Goal: Information Seeking & Learning: Check status

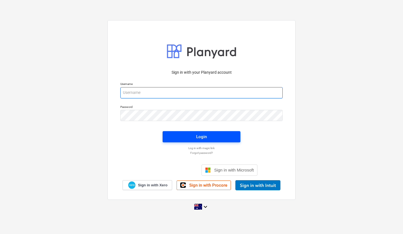
type input "[EMAIL_ADDRESS][DOMAIN_NAME]"
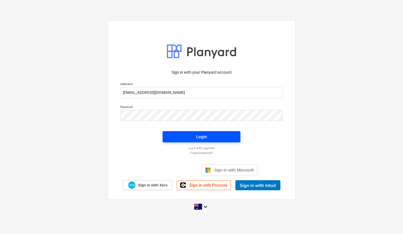
click at [195, 137] on span "Login" at bounding box center [202, 136] width 64 height 7
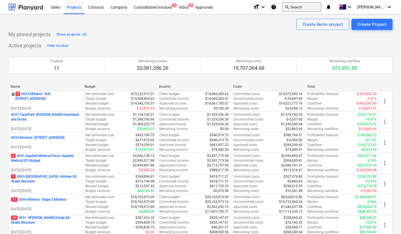
click at [306, 8] on button "search Search" at bounding box center [301, 7] width 39 height 10
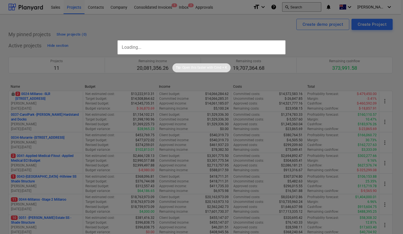
type input "q"
type input "5"
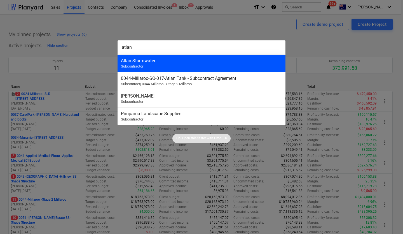
type input "atlan"
click at [186, 63] on div "Atlan Stormwater" at bounding box center [201, 60] width 161 height 5
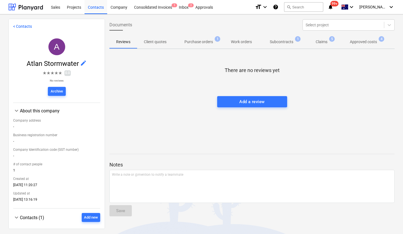
click at [369, 40] on p "Approved costs" at bounding box center [363, 42] width 27 height 6
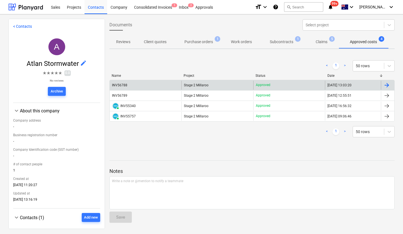
click at [122, 87] on div "INV56788" at bounding box center [146, 85] width 72 height 9
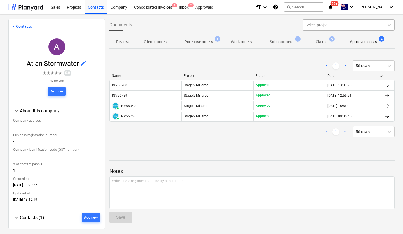
click at [313, 26] on div at bounding box center [344, 25] width 76 height 6
type input "brisbane civi"
drag, startPoint x: 332, startPoint y: 24, endPoint x: 327, endPoint y: 24, distance: 5.0
click at [328, 24] on div at bounding box center [344, 25] width 76 height 6
click at [329, 23] on div at bounding box center [344, 25] width 76 height 6
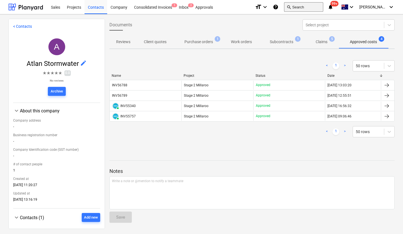
click at [315, 6] on button "search Search" at bounding box center [303, 7] width 39 height 10
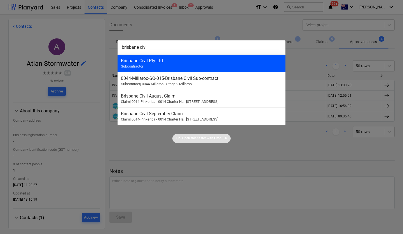
type input "brisbane civ"
click at [207, 58] on div "Brisbane Civil Pty Ltd" at bounding box center [201, 60] width 161 height 5
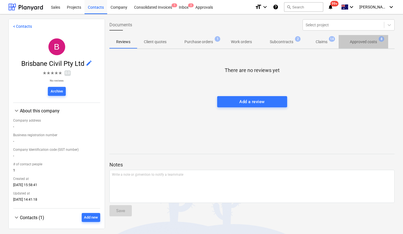
click at [377, 41] on p "Approved costs" at bounding box center [363, 42] width 27 height 6
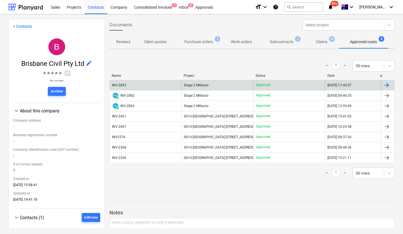
click at [121, 85] on div "INV-2893" at bounding box center [119, 85] width 14 height 4
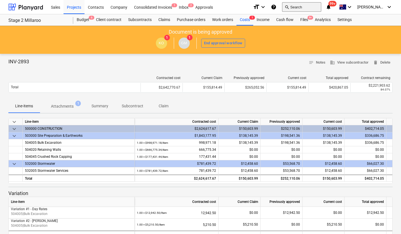
click at [311, 3] on button "search Search" at bounding box center [301, 7] width 39 height 10
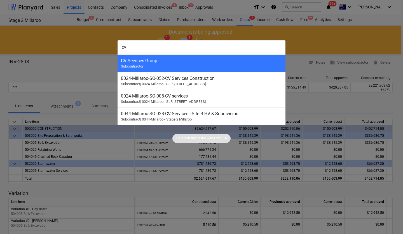
type input "cv"
click at [160, 65] on div "CV Services Group Subcontractor" at bounding box center [202, 63] width 168 height 18
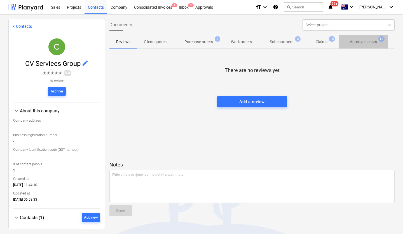
click at [356, 39] on span "Approved costs 12" at bounding box center [364, 41] width 36 height 5
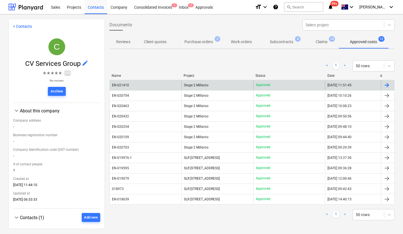
click at [127, 87] on div "EN-021410" at bounding box center [120, 85] width 17 height 4
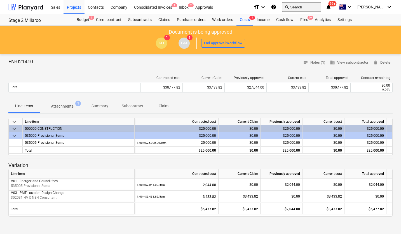
click at [318, 10] on button "search Search" at bounding box center [301, 7] width 39 height 10
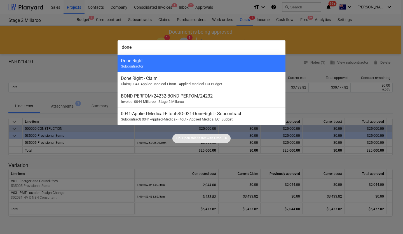
type input "done"
click at [203, 64] on div "Done Right Subcontractor" at bounding box center [202, 63] width 168 height 18
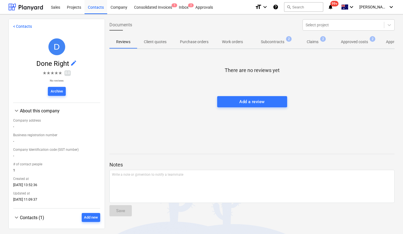
click at [369, 43] on div "Reviews Client quotes Purchase orders Work orders Subcontracts 2 Claims 2 Appro…" at bounding box center [253, 41] width 286 height 13
click at [353, 41] on p "Approved costs" at bounding box center [354, 42] width 27 height 6
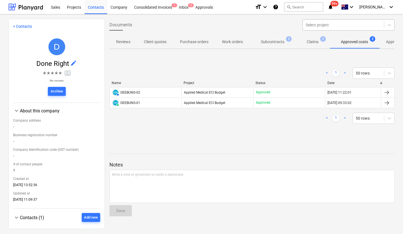
click at [312, 27] on div at bounding box center [344, 25] width 76 height 6
type input "tenacity"
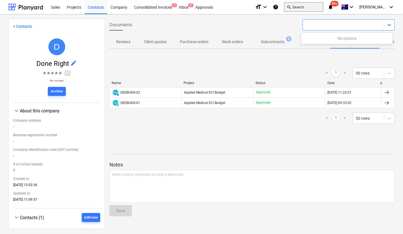
click at [311, 8] on button "search Search" at bounding box center [303, 7] width 39 height 10
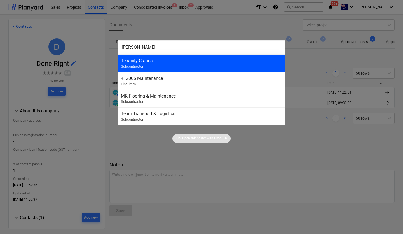
type input "[PERSON_NAME]"
click at [197, 66] on div "Tenacity Cranes Subcontractor" at bounding box center [202, 63] width 168 height 18
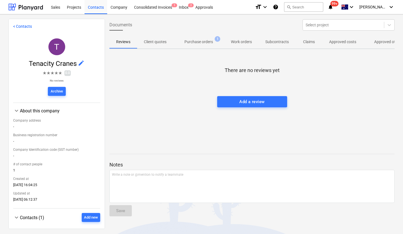
click at [374, 43] on span "Approved other costs 10" at bounding box center [393, 42] width 46 height 6
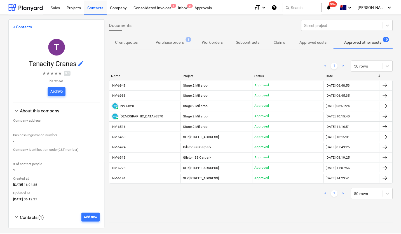
scroll to position [0, 30]
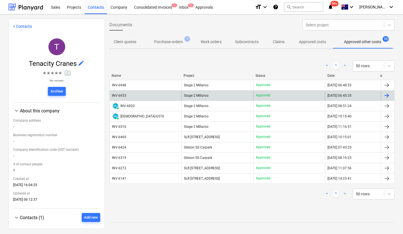
click at [127, 94] on div "INV-6933" at bounding box center [119, 96] width 15 height 4
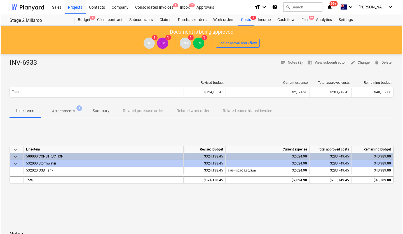
scroll to position [2, 0]
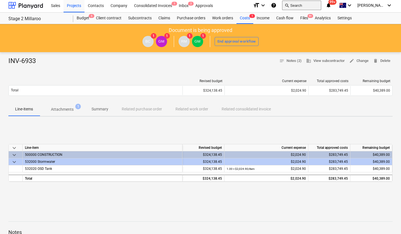
click at [289, 7] on span "search" at bounding box center [287, 5] width 4 height 4
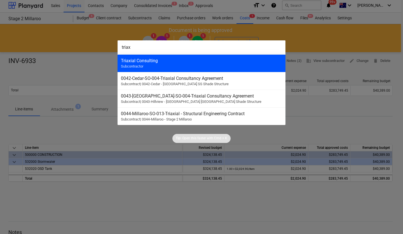
type input "triax"
click at [169, 63] on div "Triaxial Consulting Subcontractor" at bounding box center [202, 63] width 168 height 18
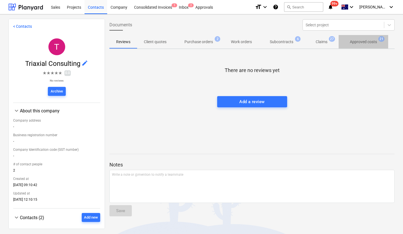
click at [371, 44] on p "Approved costs" at bounding box center [363, 42] width 27 height 6
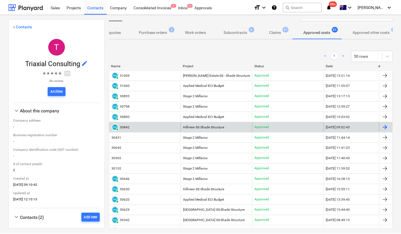
scroll to position [18, 0]
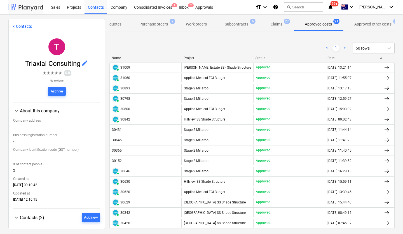
click at [25, 8] on div at bounding box center [25, 7] width 35 height 14
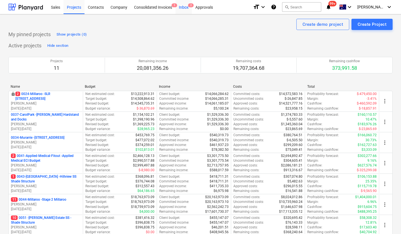
click at [185, 8] on div "Inbox 2" at bounding box center [184, 7] width 17 height 14
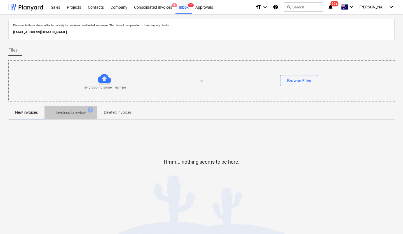
click at [73, 117] on span "Invoices in review 2" at bounding box center [71, 113] width 53 height 10
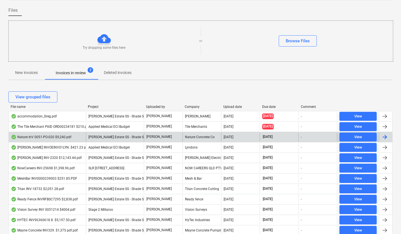
scroll to position [44, 0]
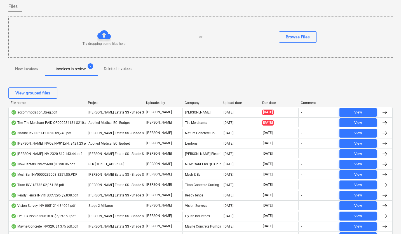
click at [269, 102] on div "Due date" at bounding box center [280, 103] width 34 height 4
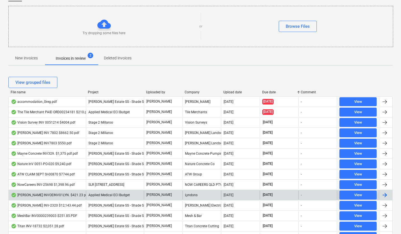
scroll to position [58, 0]
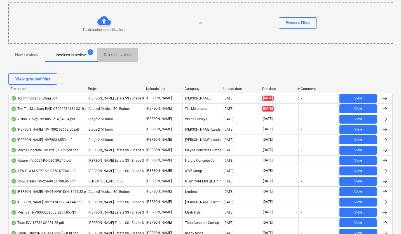
click at [118, 51] on span "Deleted invoices" at bounding box center [117, 54] width 41 height 9
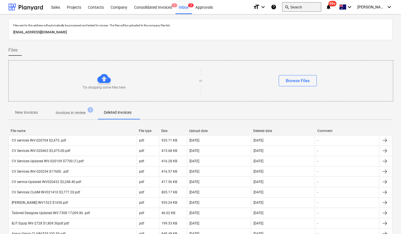
click at [309, 5] on button "search Search" at bounding box center [301, 7] width 39 height 10
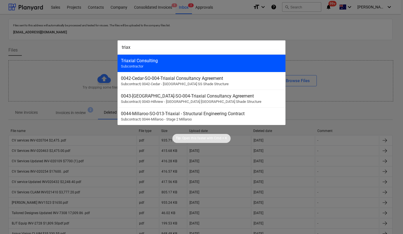
type input "triax"
click at [163, 61] on div "Triaxial Consulting" at bounding box center [201, 60] width 161 height 5
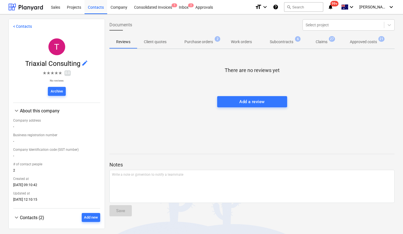
click at [286, 43] on p "Subcontracts" at bounding box center [282, 42] width 24 height 6
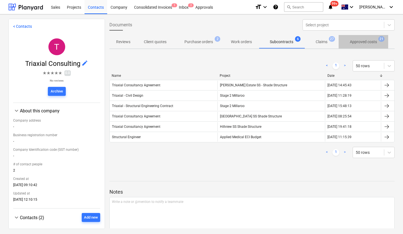
click at [371, 40] on p "Approved costs" at bounding box center [363, 42] width 27 height 6
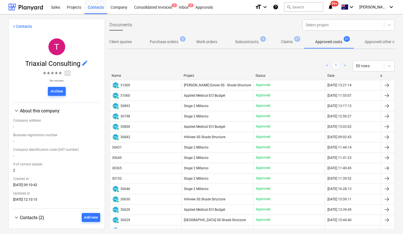
scroll to position [0, 37]
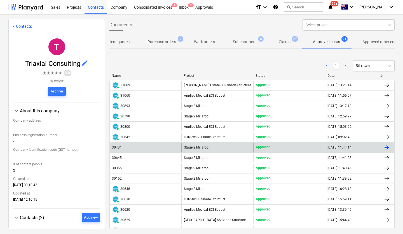
click at [117, 147] on div "30431" at bounding box center [117, 147] width 10 height 4
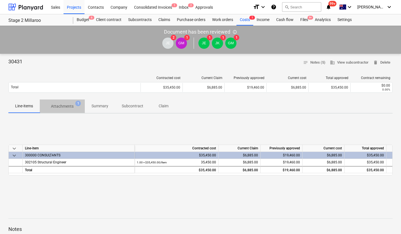
click at [68, 107] on p "Attachments" at bounding box center [62, 106] width 23 height 6
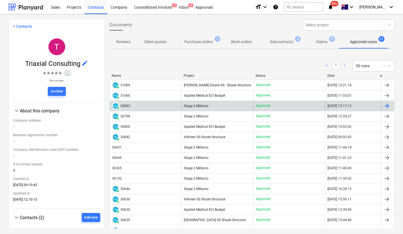
click at [128, 106] on div "30893" at bounding box center [125, 106] width 10 height 4
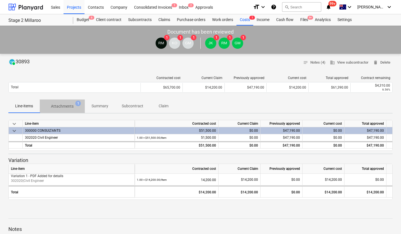
click at [69, 105] on p "Attachments" at bounding box center [62, 106] width 23 height 6
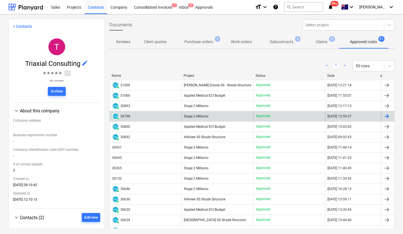
click at [122, 117] on div "30798" at bounding box center [125, 116] width 10 height 4
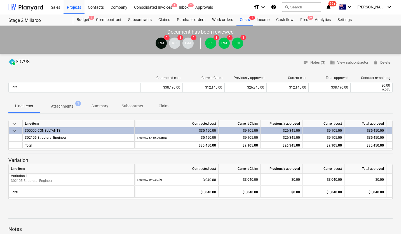
click at [66, 107] on p "Attachments" at bounding box center [62, 106] width 23 height 6
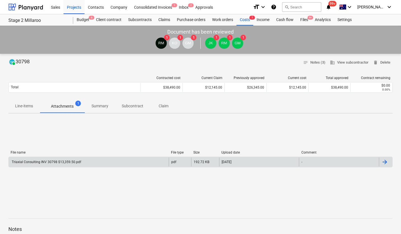
click at [54, 164] on div "Triaxial Consulting INV 30798 $13,359.50.pdf" at bounding box center [89, 161] width 160 height 9
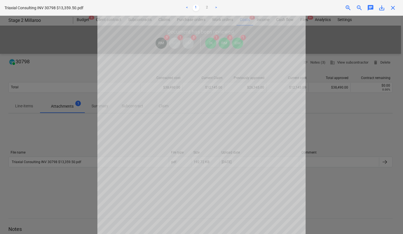
click at [65, 66] on div at bounding box center [201, 125] width 403 height 218
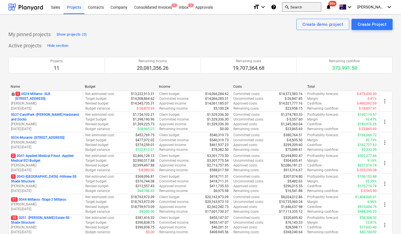
click at [308, 7] on button "search Search" at bounding box center [301, 7] width 39 height 10
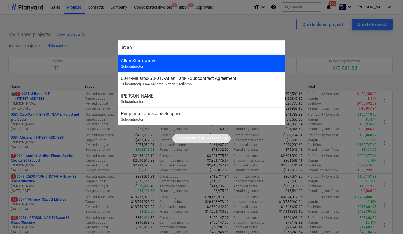
type input "atlan"
click at [192, 63] on div "Atlan Stormwater Subcontractor" at bounding box center [202, 63] width 168 height 18
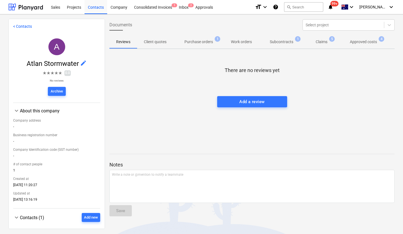
click at [361, 41] on p "Approved costs" at bounding box center [363, 42] width 27 height 6
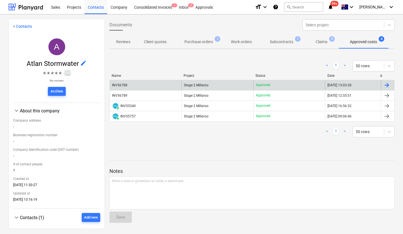
click at [137, 84] on div "INV56788" at bounding box center [146, 85] width 72 height 9
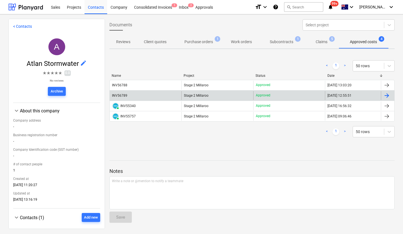
click at [126, 94] on div "INV56789" at bounding box center [119, 96] width 15 height 4
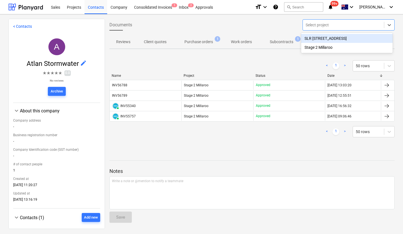
click at [324, 24] on div at bounding box center [344, 25] width 76 height 6
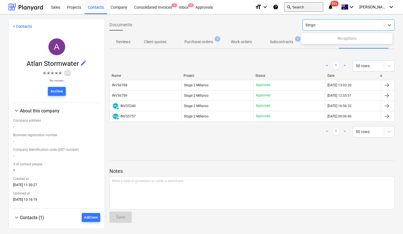
type input "bingo"
click at [291, 5] on span "search" at bounding box center [289, 7] width 4 height 4
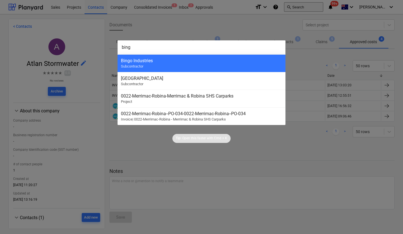
type input "bingo"
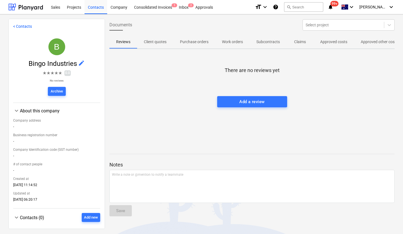
click at [372, 42] on p "Approved other costs" at bounding box center [379, 42] width 37 height 6
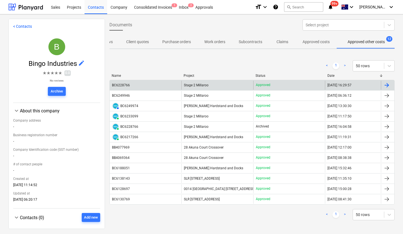
scroll to position [0, 21]
click at [124, 86] on div "BC6228766" at bounding box center [121, 85] width 18 height 4
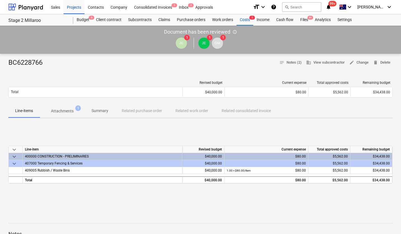
click at [65, 109] on p "Attachments" at bounding box center [62, 111] width 23 height 6
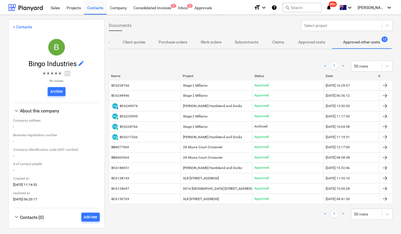
scroll to position [0, 21]
click at [27, 8] on div at bounding box center [25, 7] width 35 height 14
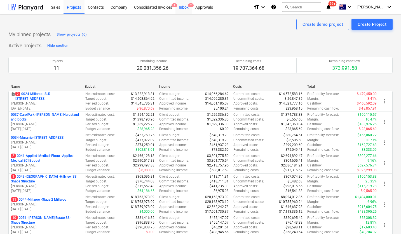
click at [185, 8] on div "Inbox 2" at bounding box center [184, 7] width 17 height 14
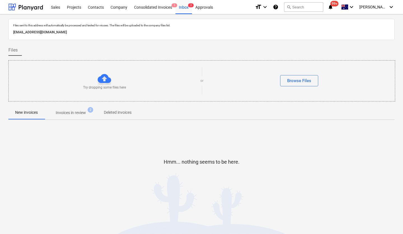
click at [68, 113] on p "Invoices in review" at bounding box center [71, 113] width 30 height 6
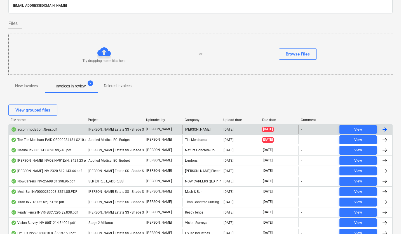
scroll to position [31, 0]
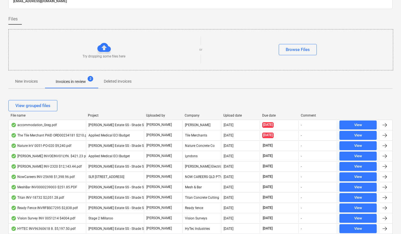
click at [266, 115] on div "Due date" at bounding box center [280, 115] width 34 height 4
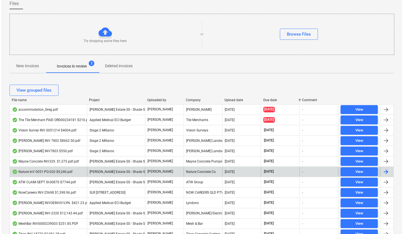
scroll to position [0, 0]
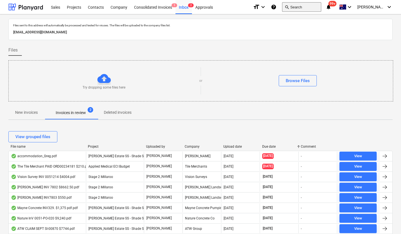
click at [308, 10] on button "search Search" at bounding box center [301, 7] width 39 height 10
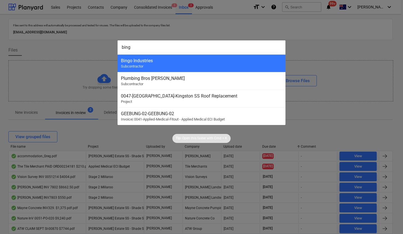
type input "bingo"
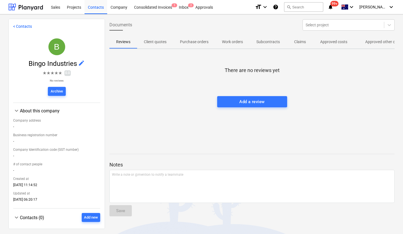
click at [366, 38] on span "Approved other costs 12" at bounding box center [384, 42] width 60 height 10
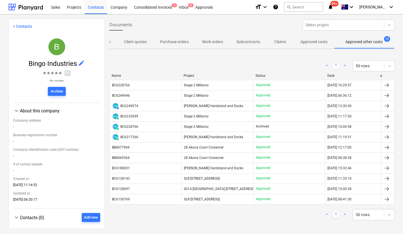
scroll to position [0, 21]
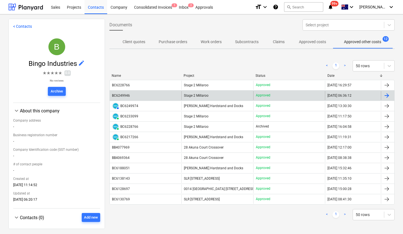
click at [127, 94] on div "BC6249946" at bounding box center [121, 96] width 18 height 4
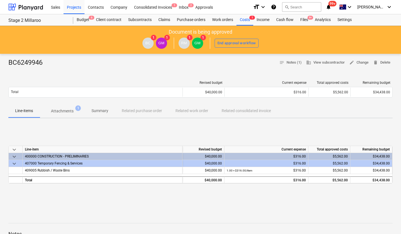
click at [63, 111] on p "Attachments" at bounding box center [62, 111] width 23 height 6
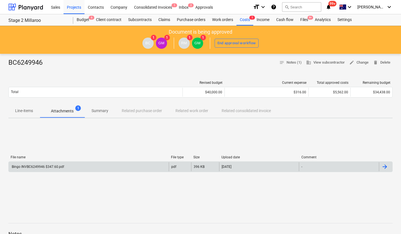
click at [43, 168] on div "Bingo INVBC6249946 $347.60.pdf" at bounding box center [37, 167] width 53 height 4
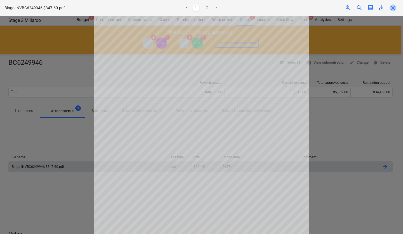
click at [395, 7] on span "close" at bounding box center [393, 7] width 7 height 7
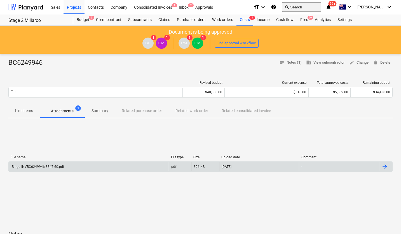
click at [306, 7] on button "search Search" at bounding box center [301, 7] width 39 height 10
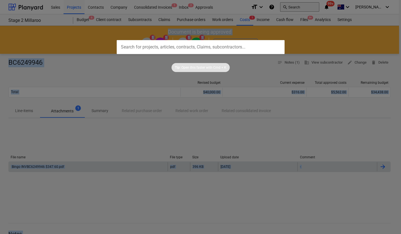
click at [306, 7] on div at bounding box center [200, 117] width 401 height 234
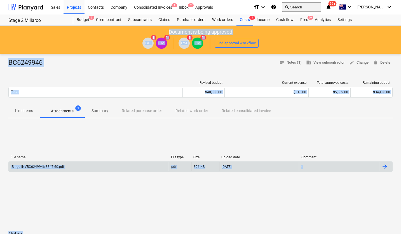
click at [306, 7] on button "search Search" at bounding box center [301, 7] width 39 height 10
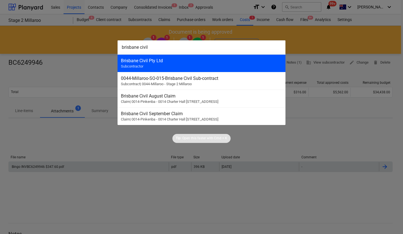
type input "brisbane civil"
click at [163, 59] on div "Brisbane Civil Pty Ltd" at bounding box center [201, 60] width 161 height 5
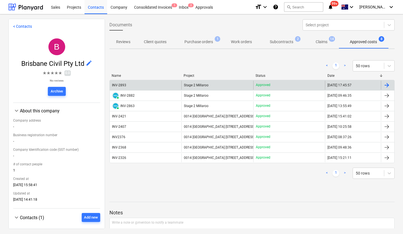
click at [126, 85] on div "INV-2893" at bounding box center [119, 85] width 15 height 4
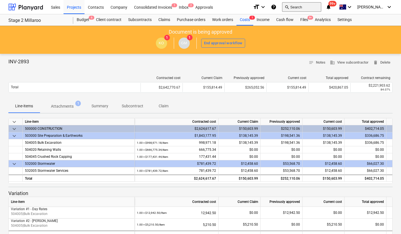
click at [309, 8] on button "search Search" at bounding box center [301, 7] width 39 height 10
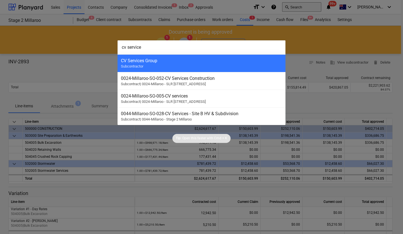
type input "cv services"
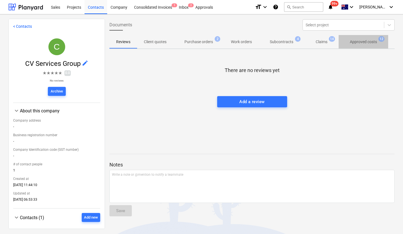
click at [372, 42] on p "Approved costs" at bounding box center [363, 42] width 27 height 6
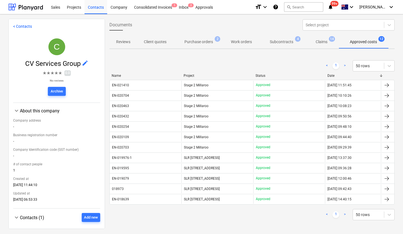
click at [136, 87] on div "EN-021410" at bounding box center [146, 85] width 72 height 9
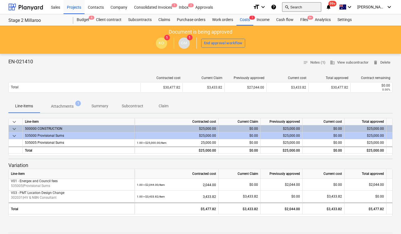
click at [308, 6] on button "search Search" at bounding box center [301, 7] width 39 height 10
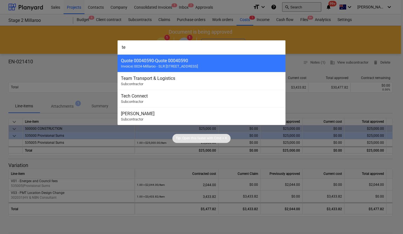
type input "t"
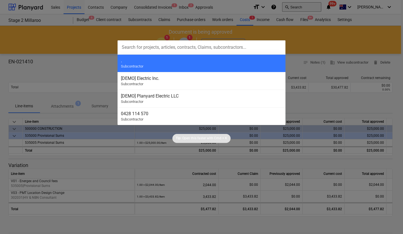
click at [308, 6] on div at bounding box center [201, 117] width 403 height 234
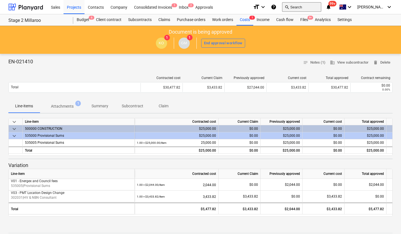
click at [303, 9] on button "search Search" at bounding box center [301, 7] width 39 height 10
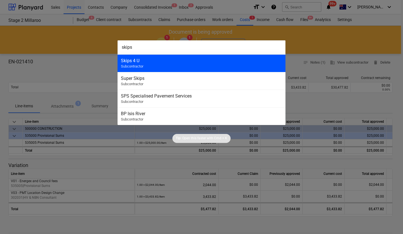
type input "skips"
click at [192, 59] on div "Skips 4 U" at bounding box center [201, 60] width 161 height 5
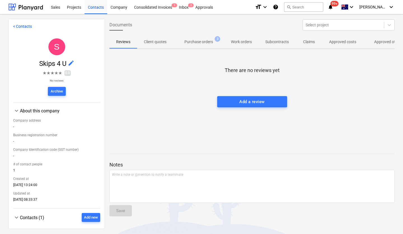
click at [380, 41] on p "Approved other costs" at bounding box center [393, 42] width 37 height 6
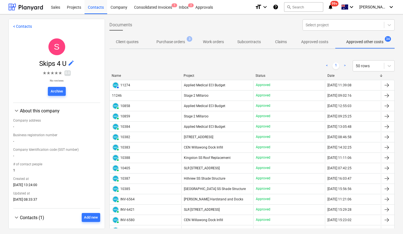
scroll to position [0, 30]
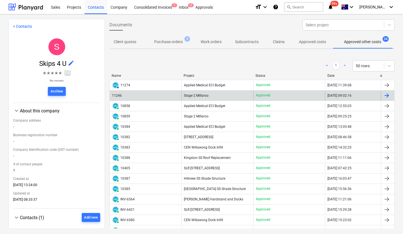
click at [136, 96] on div "11246" at bounding box center [146, 95] width 72 height 9
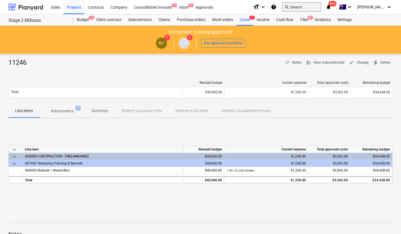
click at [313, 9] on button "search Search" at bounding box center [301, 7] width 39 height 10
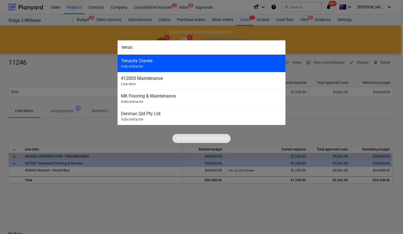
type input "tenac"
click at [174, 66] on div "Tenacity Cranes Subcontractor" at bounding box center [202, 63] width 168 height 18
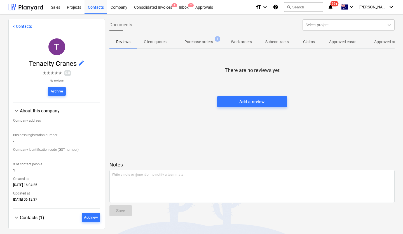
click at [347, 43] on p "Approved costs" at bounding box center [342, 42] width 27 height 6
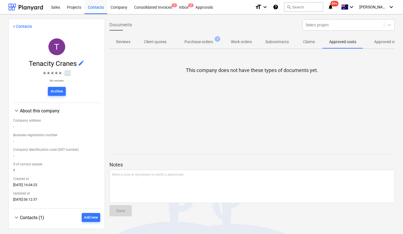
click at [386, 41] on p "Approved other costs" at bounding box center [393, 42] width 37 height 6
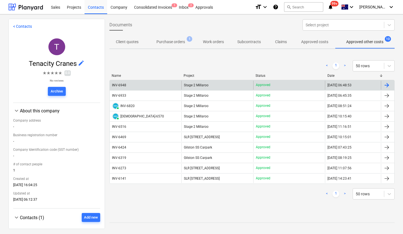
scroll to position [0, 30]
click at [124, 85] on div "INV-6948" at bounding box center [119, 85] width 14 height 4
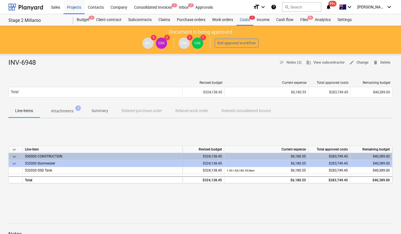
click at [70, 113] on p "Attachments" at bounding box center [62, 111] width 23 height 6
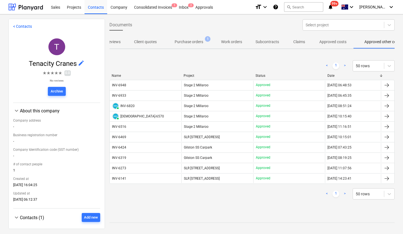
scroll to position [0, 30]
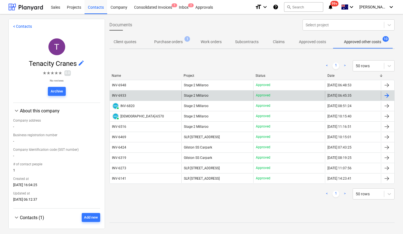
click at [127, 95] on div "INV-6933" at bounding box center [146, 95] width 72 height 9
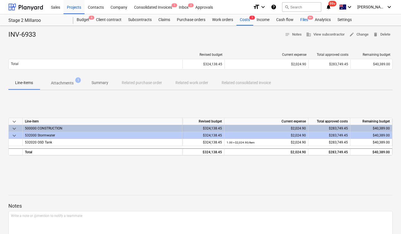
click at [306, 22] on div "Files 9+" at bounding box center [304, 19] width 15 height 11
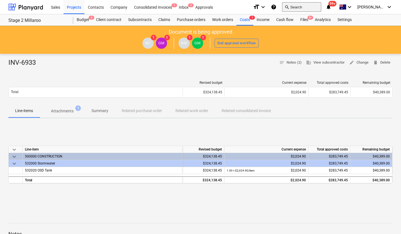
click at [321, 7] on button "search Search" at bounding box center [301, 7] width 39 height 10
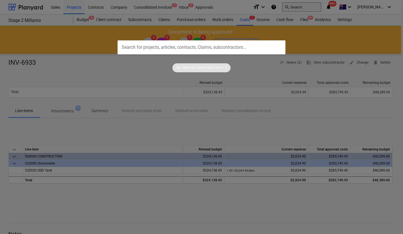
type input "e"
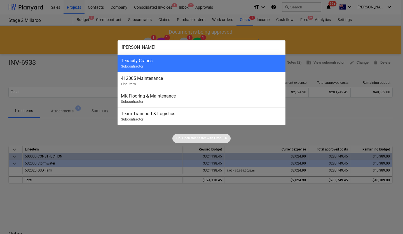
type input "[PERSON_NAME]"
click at [167, 61] on div "Tenacity Cranes" at bounding box center [201, 60] width 161 height 5
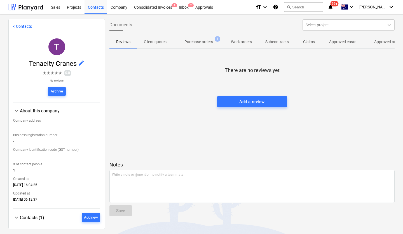
click at [343, 43] on p "Approved costs" at bounding box center [342, 42] width 27 height 6
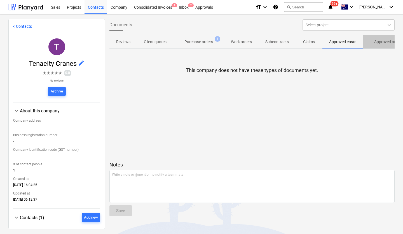
click at [379, 40] on p "Approved other costs" at bounding box center [393, 42] width 37 height 6
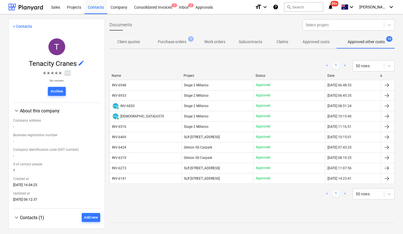
scroll to position [0, 30]
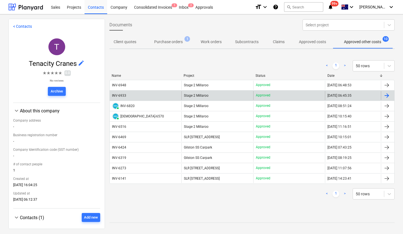
click at [140, 96] on div "INV-6933" at bounding box center [146, 95] width 72 height 9
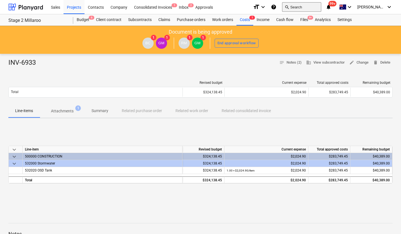
click at [308, 6] on button "search Search" at bounding box center [301, 7] width 39 height 10
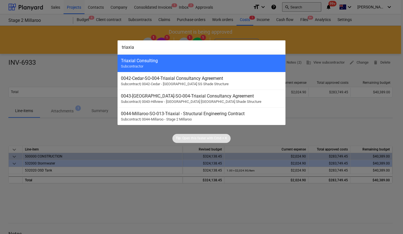
type input "triaxial"
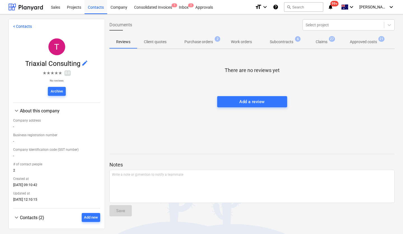
click at [370, 41] on p "Approved costs" at bounding box center [363, 42] width 27 height 6
